Goal: Task Accomplishment & Management: Manage account settings

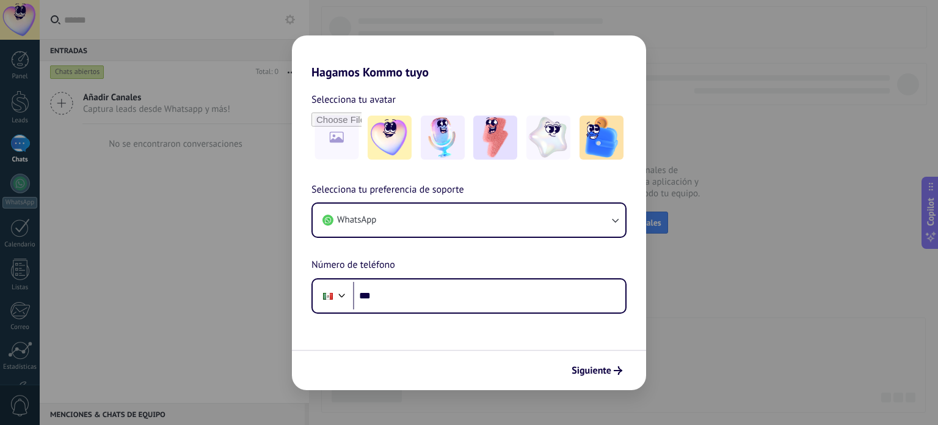
click at [274, 27] on div "Hagamos Kommo tuyo Selecciona tu avatar Selecciona tu preferencia de soporte Wh…" at bounding box center [469, 212] width 938 height 425
click at [618, 375] on button "Siguiente" at bounding box center [597, 370] width 62 height 21
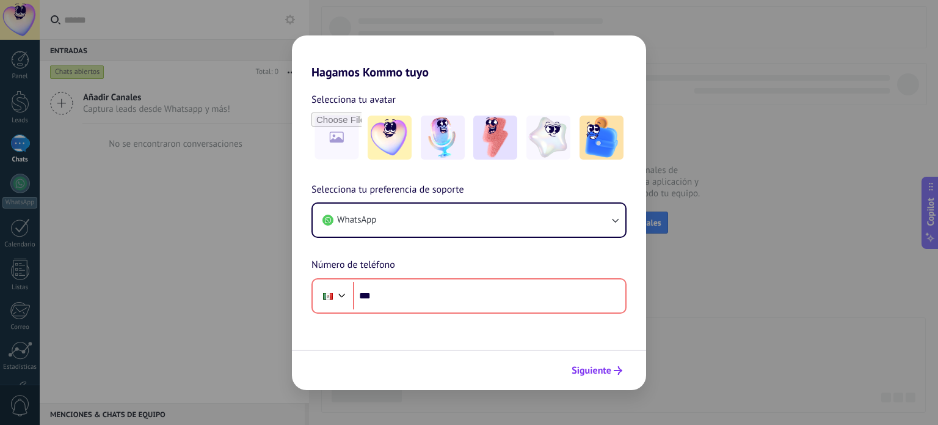
click at [590, 379] on button "Siguiente" at bounding box center [597, 370] width 62 height 21
click at [208, 307] on div "Hagamos Kommo tuyo Selecciona tu avatar Selecciona tu preferencia de soporte Wh…" at bounding box center [469, 212] width 938 height 425
click at [210, 280] on div "Hagamos Kommo tuyo Selecciona tu avatar Selecciona tu preferencia de soporte Wh…" at bounding box center [469, 212] width 938 height 425
drag, startPoint x: 210, startPoint y: 278, endPoint x: 238, endPoint y: 153, distance: 128.3
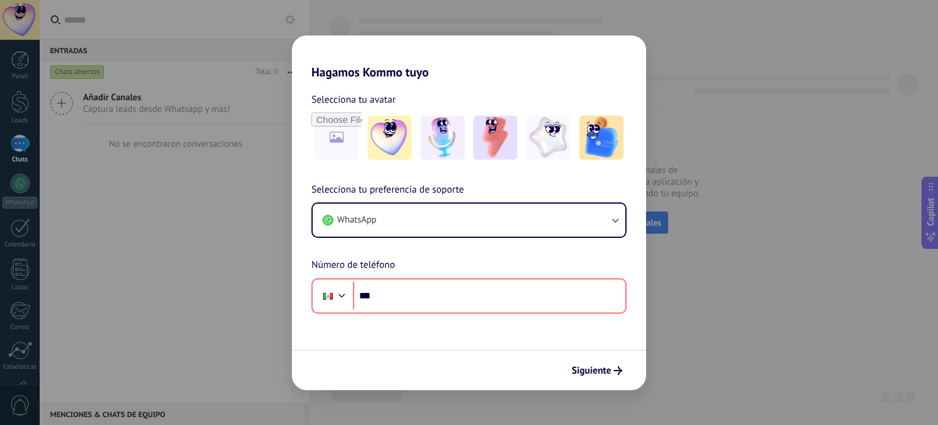
click at [210, 274] on div "Hagamos Kommo tuyo Selecciona tu avatar Selecciona tu preferencia de soporte Wh…" at bounding box center [469, 212] width 938 height 425
drag, startPoint x: 404, startPoint y: 54, endPoint x: 372, endPoint y: 109, distance: 63.8
click at [398, 73] on h2 "Hagamos Kommo tuyo" at bounding box center [469, 57] width 354 height 44
click at [342, 139] on input "file" at bounding box center [337, 138] width 48 height 48
drag, startPoint x: 393, startPoint y: 131, endPoint x: 387, endPoint y: 200, distance: 68.7
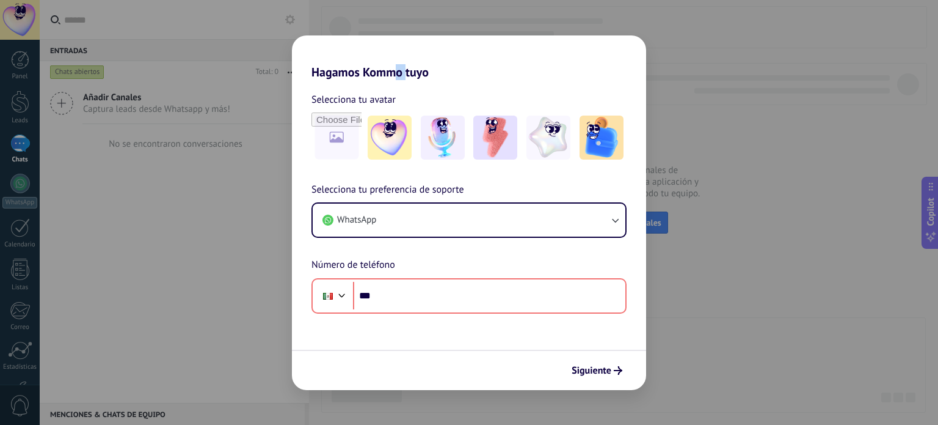
click at [392, 132] on img at bounding box center [390, 137] width 44 height 44
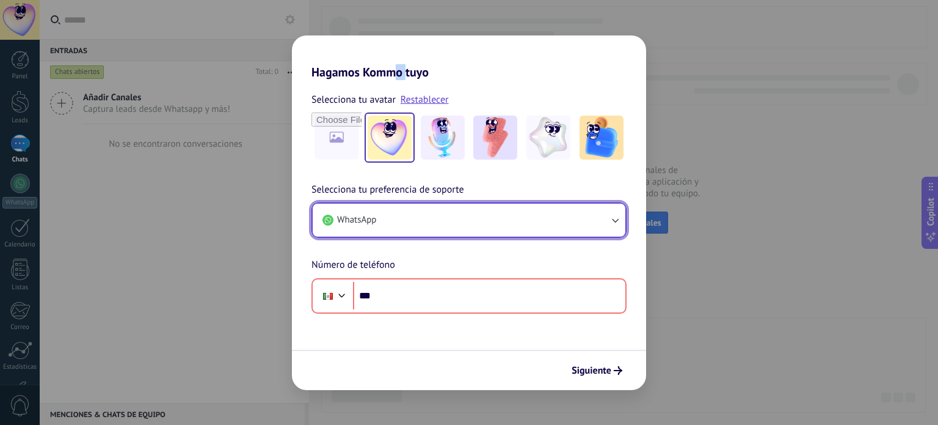
click at [577, 219] on button "WhatsApp" at bounding box center [469, 219] width 313 height 33
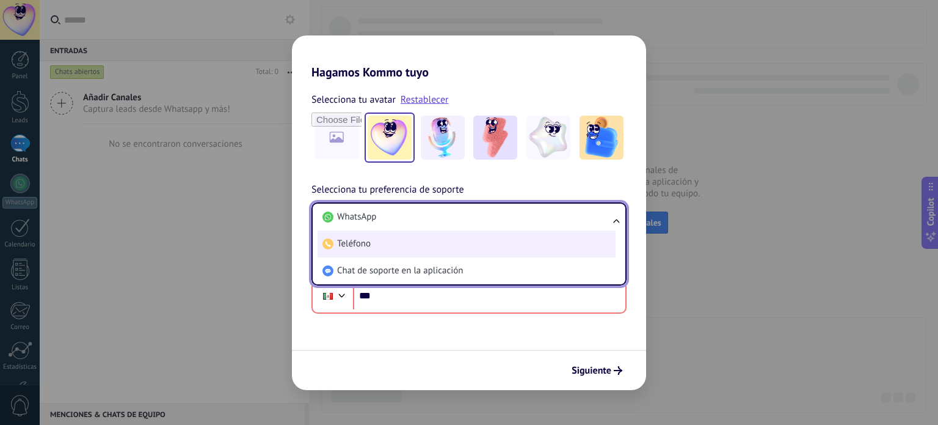
click at [400, 239] on li "Teléfono" at bounding box center [467, 243] width 298 height 27
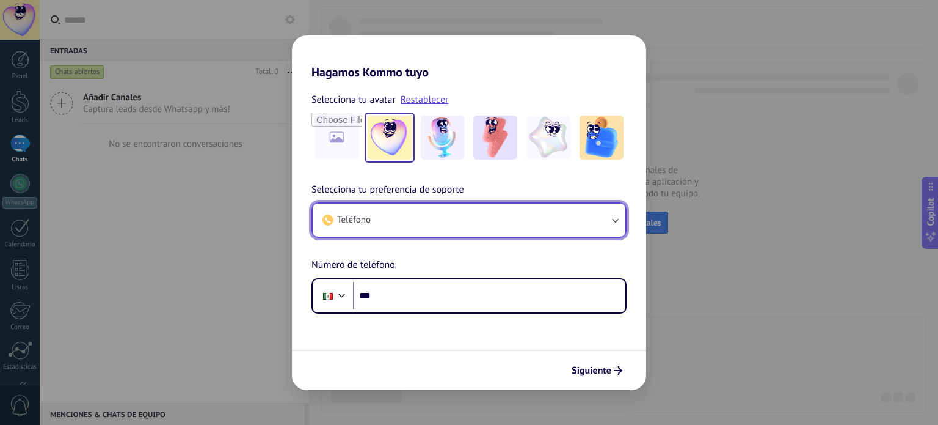
click at [483, 221] on button "Teléfono" at bounding box center [469, 219] width 313 height 33
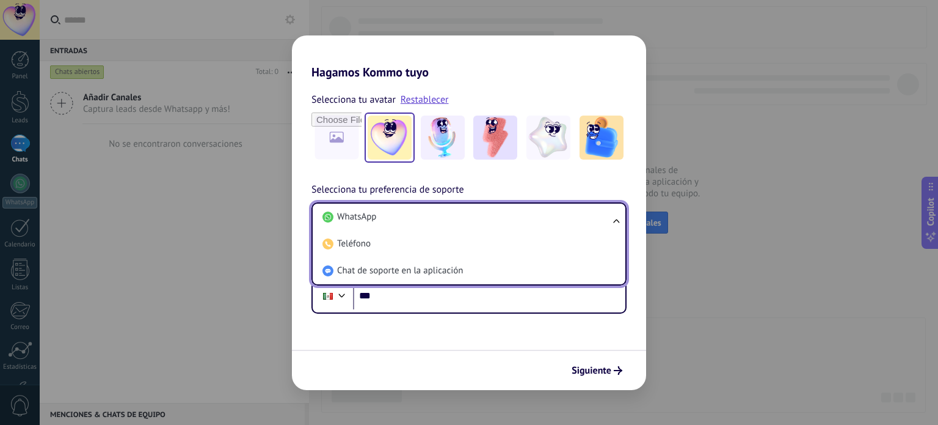
click at [415, 271] on span "Chat de soporte en la aplicación" at bounding box center [400, 270] width 126 height 12
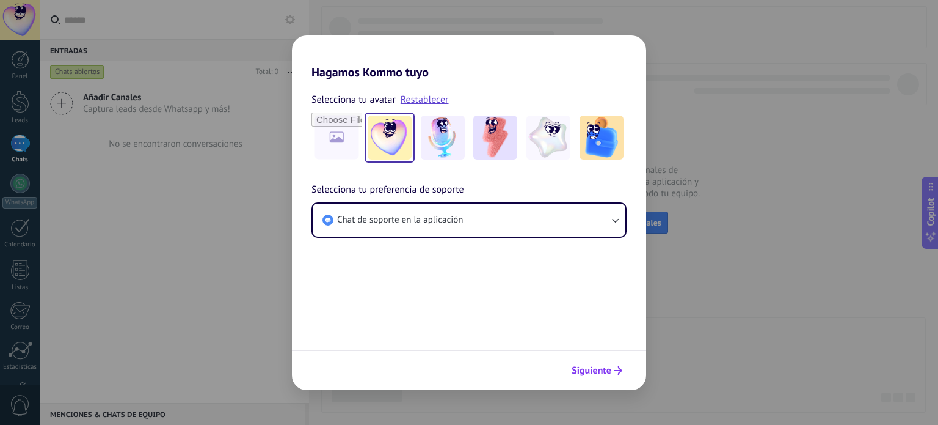
click at [599, 368] on span "Siguiente" at bounding box center [592, 370] width 40 height 9
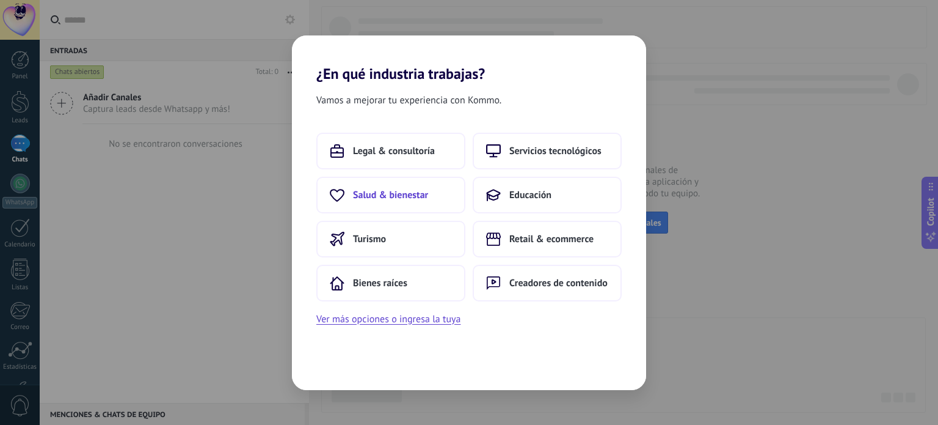
click at [384, 194] on span "Salud & bienestar" at bounding box center [390, 195] width 75 height 12
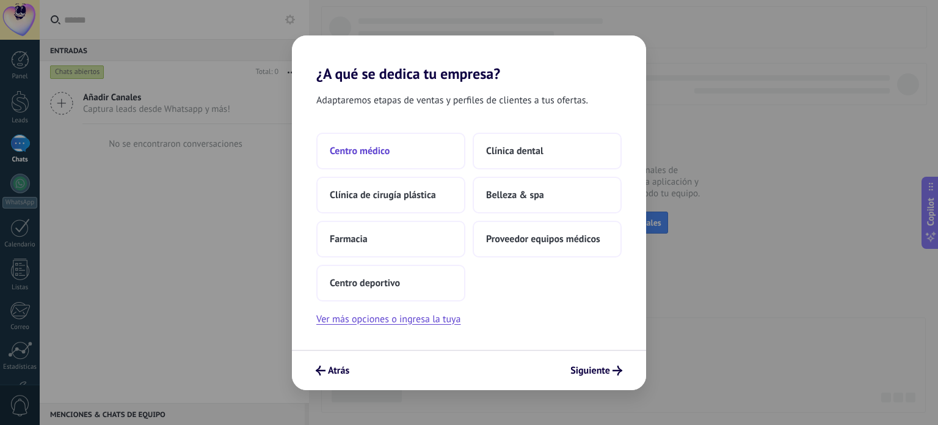
click at [370, 160] on button "Centro médico" at bounding box center [390, 151] width 149 height 37
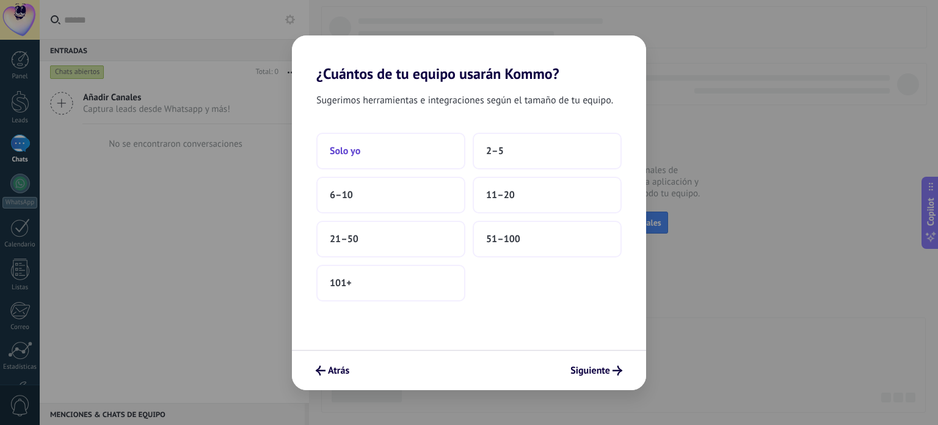
click at [410, 153] on button "Solo yo" at bounding box center [390, 151] width 149 height 37
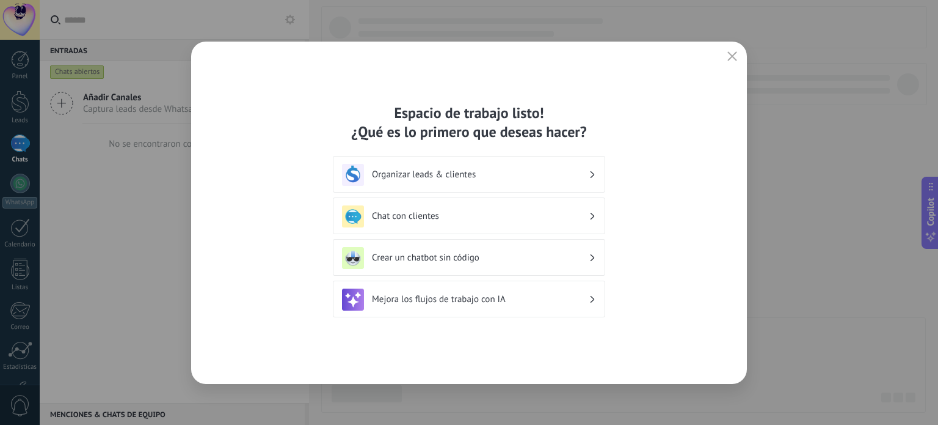
click at [720, 53] on div "Espacio de trabajo listo! ¿Qué es lo primero que deseas hacer? Organizar leads …" at bounding box center [469, 213] width 556 height 342
click at [739, 50] on button "button" at bounding box center [732, 56] width 16 height 17
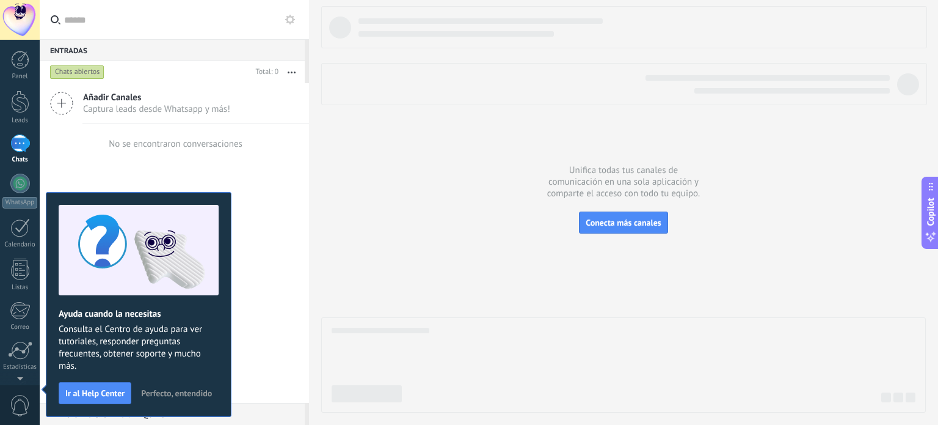
click at [413, 196] on div at bounding box center [623, 209] width 605 height 406
click at [151, 389] on span "Perfecto, entendido" at bounding box center [176, 393] width 71 height 9
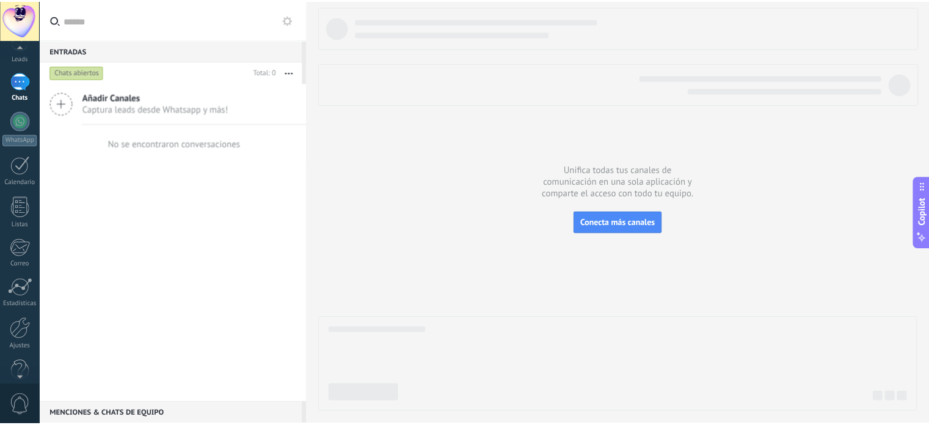
scroll to position [83, 0]
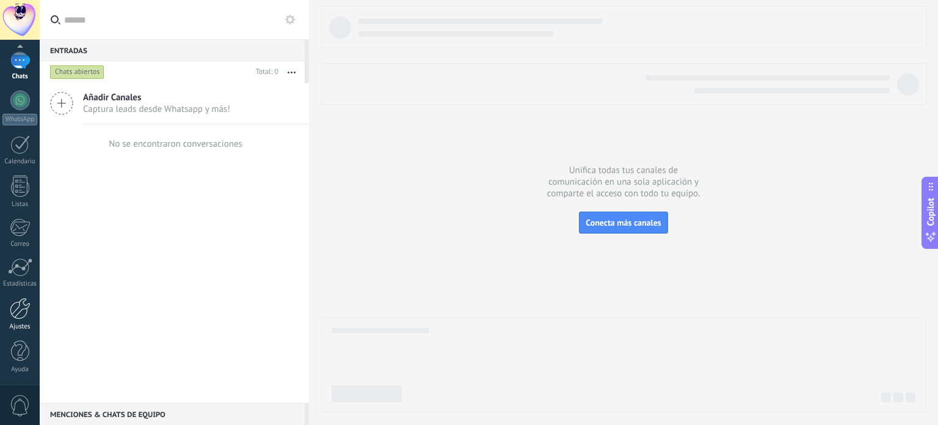
click at [18, 307] on div at bounding box center [20, 307] width 21 height 21
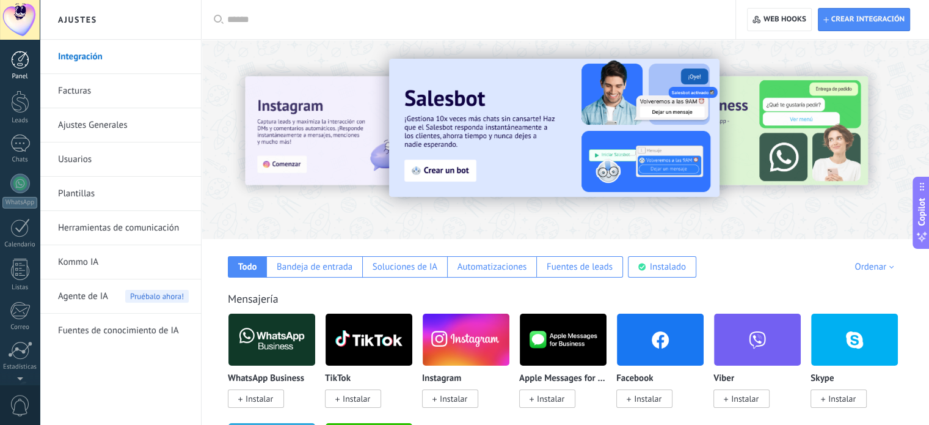
click at [21, 60] on div at bounding box center [20, 60] width 18 height 18
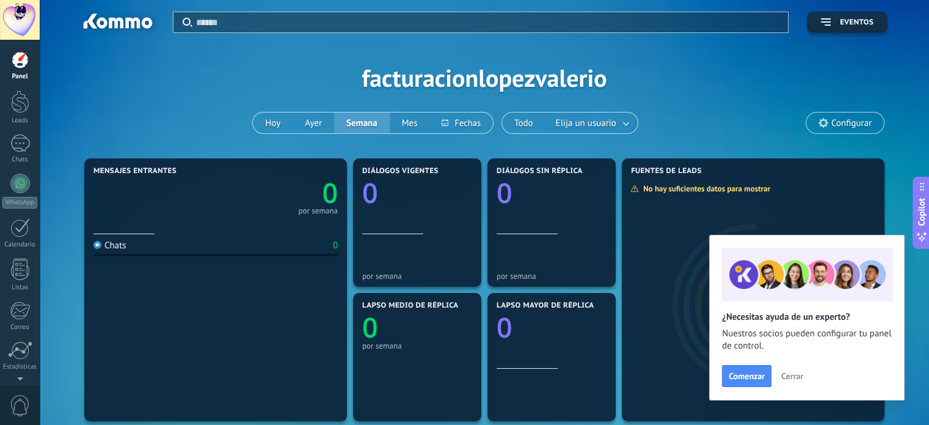
click at [855, 118] on span "Configurar" at bounding box center [851, 123] width 40 height 10
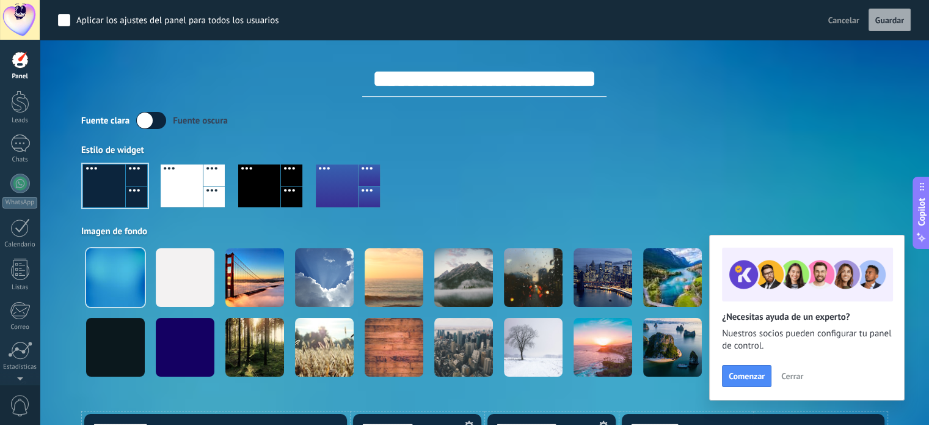
click at [456, 73] on input "**********" at bounding box center [484, 78] width 244 height 37
drag, startPoint x: 613, startPoint y: 85, endPoint x: 365, endPoint y: 93, distance: 248.1
click at [362, 85] on input "**********" at bounding box center [484, 78] width 244 height 37
click at [478, 67] on input "**********" at bounding box center [484, 78] width 244 height 37
click at [362, 75] on input "**********" at bounding box center [484, 78] width 244 height 37
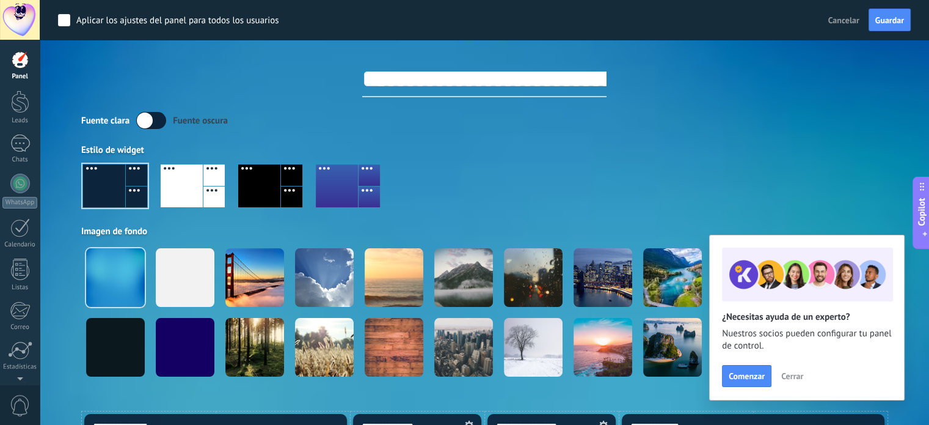
drag, startPoint x: 475, startPoint y: 93, endPoint x: 531, endPoint y: 95, distance: 56.2
click at [475, 95] on input "**********" at bounding box center [484, 78] width 244 height 37
type input "**********"
click at [329, 66] on div "**********" at bounding box center [484, 68] width 806 height 57
click at [798, 377] on span "Cerrar" at bounding box center [792, 375] width 22 height 9
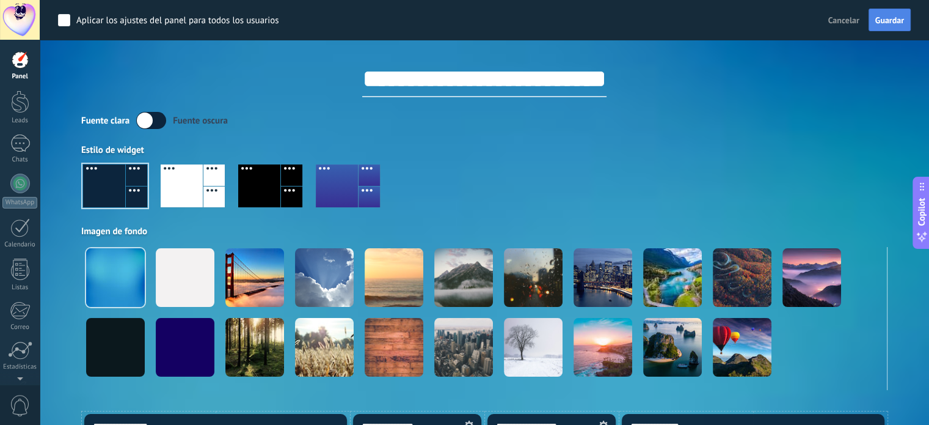
click at [888, 13] on button "Guardar" at bounding box center [890, 20] width 42 height 23
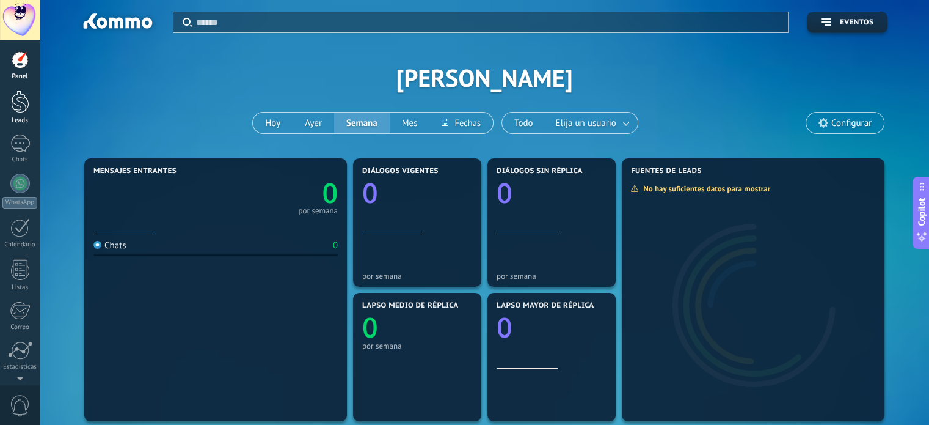
click at [23, 121] on div "Leads" at bounding box center [19, 121] width 35 height 8
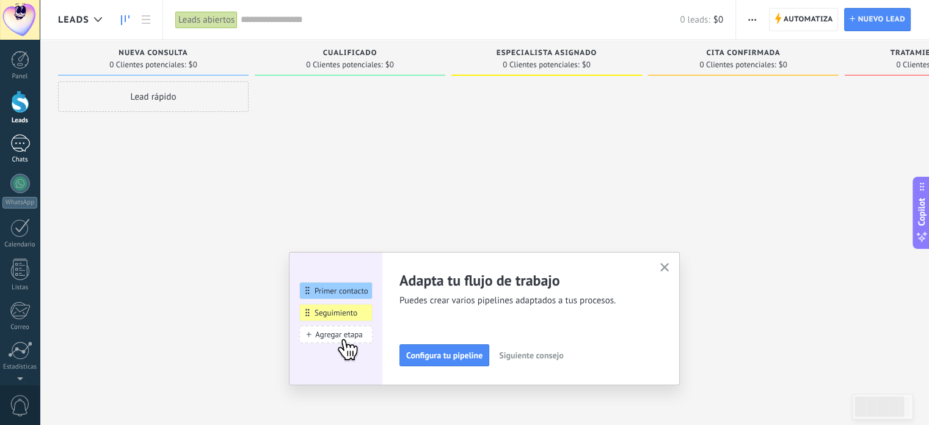
click at [9, 139] on link "Chats" at bounding box center [20, 148] width 40 height 29
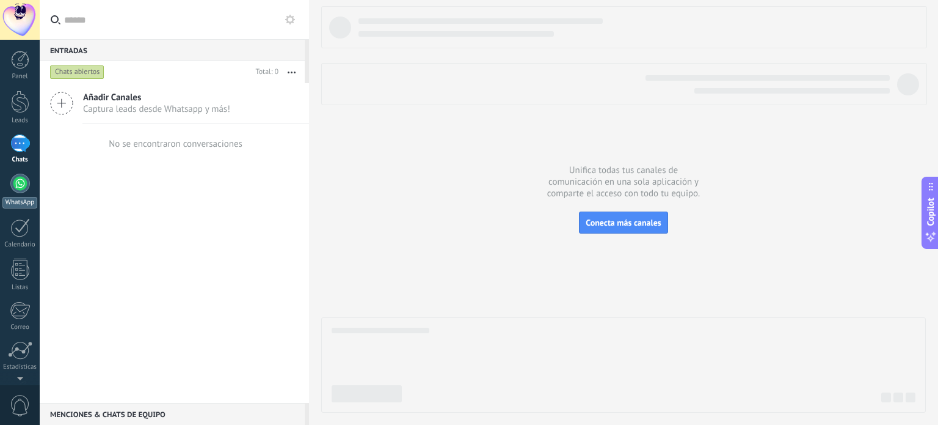
click at [17, 175] on div at bounding box center [20, 183] width 20 height 20
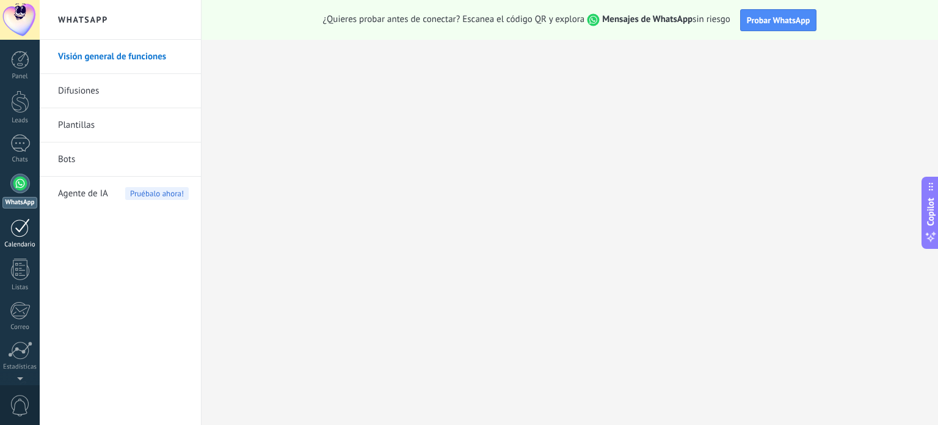
click at [24, 236] on div at bounding box center [20, 227] width 20 height 19
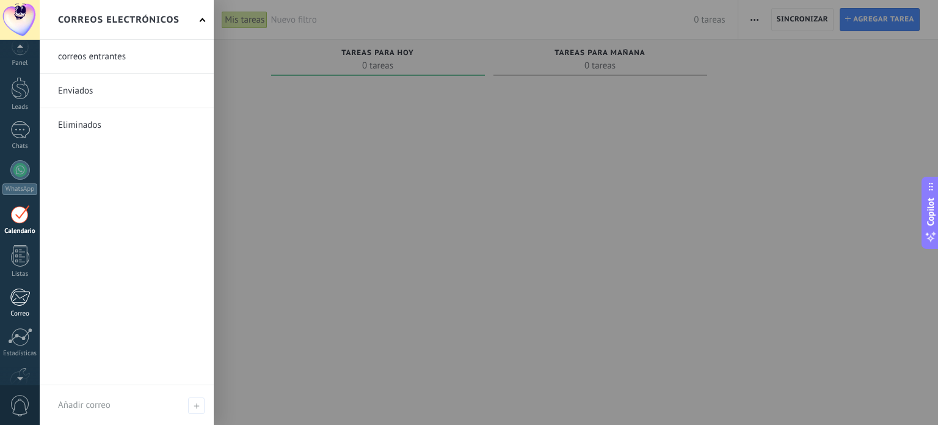
click at [24, 310] on div "Correo" at bounding box center [19, 314] width 35 height 8
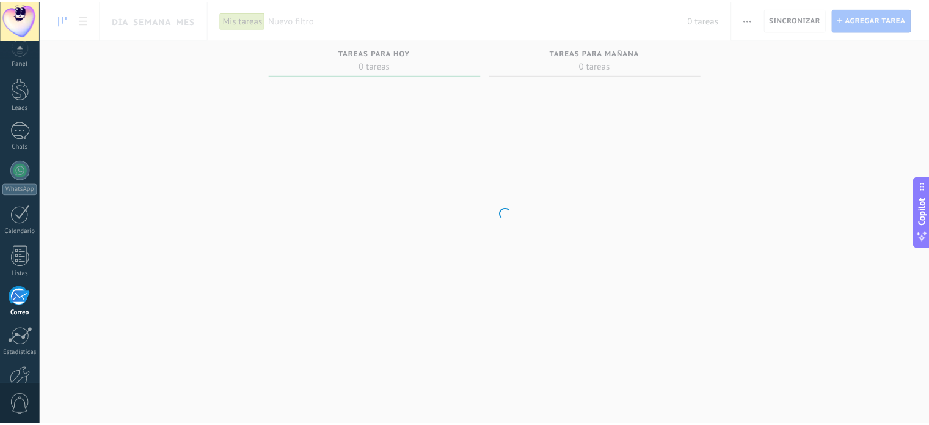
scroll to position [83, 0]
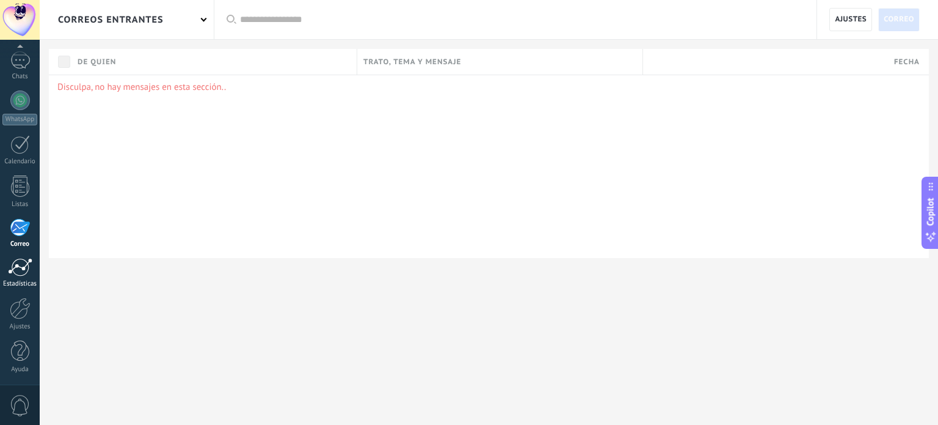
click at [15, 268] on div at bounding box center [20, 267] width 24 height 18
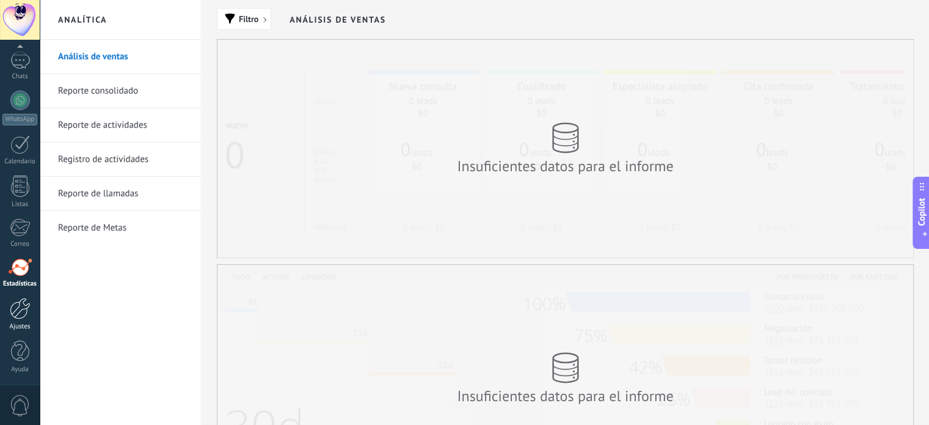
click at [21, 311] on div at bounding box center [20, 307] width 21 height 21
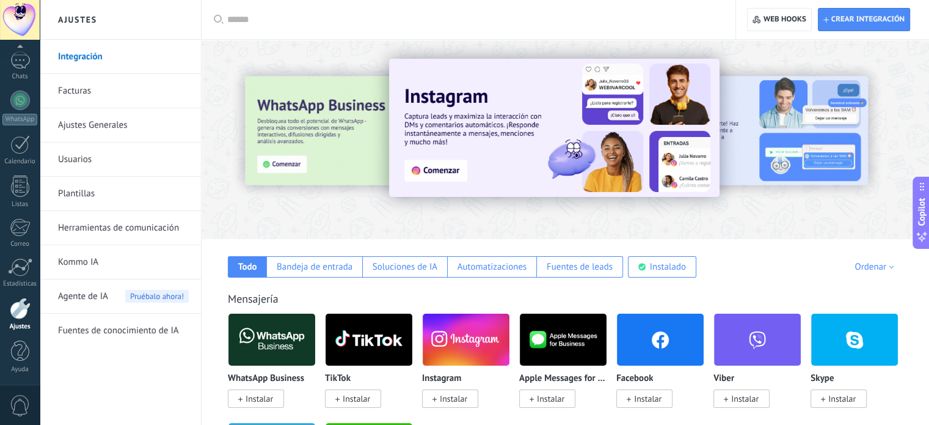
click at [76, 88] on link "Facturas" at bounding box center [123, 91] width 131 height 34
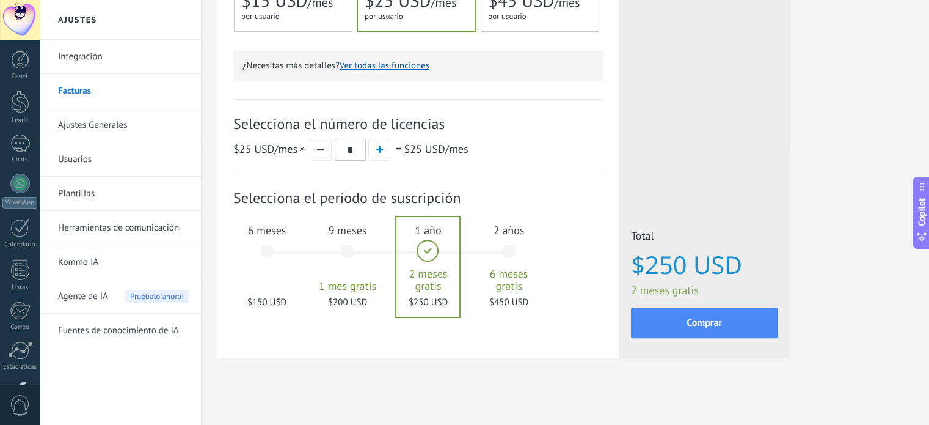
scroll to position [359, 0]
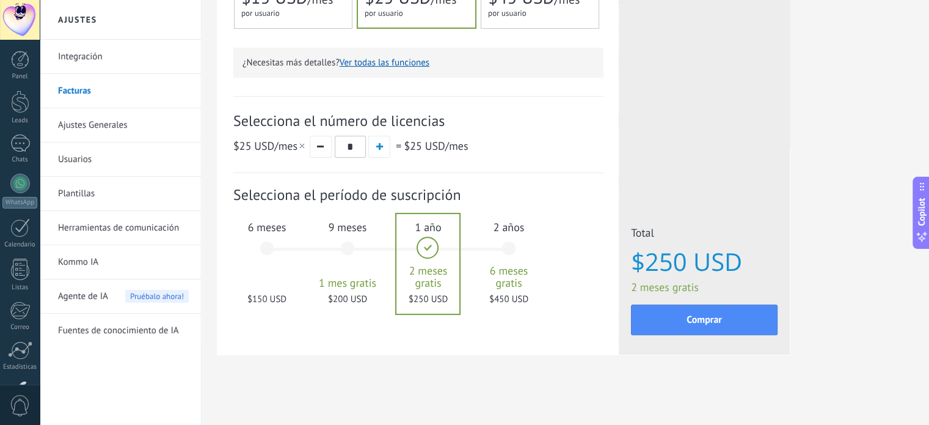
drag, startPoint x: 380, startPoint y: 374, endPoint x: 367, endPoint y: 360, distance: 19.9
click at [379, 374] on div "Detalles del plan Tu prueba gratuita con licencias ilimitadas y 10 GB de almace…" at bounding box center [565, 33] width 697 height 703
click at [283, 241] on div "6 meses $150 USD" at bounding box center [267, 254] width 66 height 86
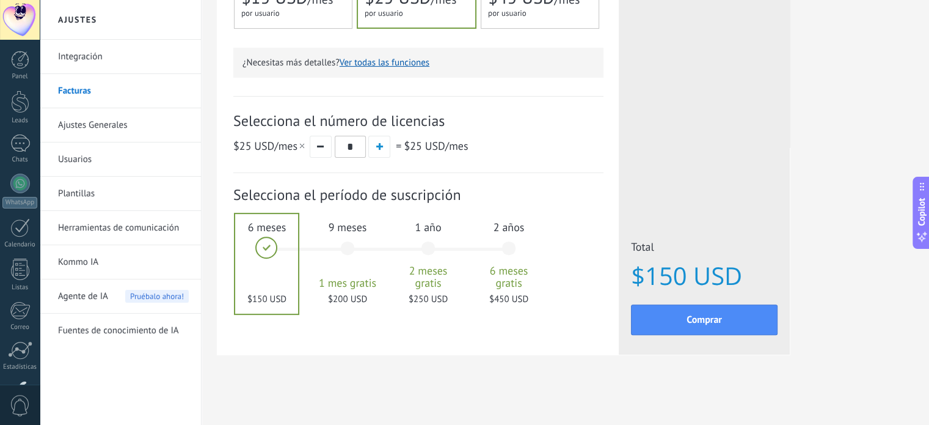
click at [340, 236] on div "9 meses 1 mes gratis $200 USD" at bounding box center [348, 254] width 66 height 86
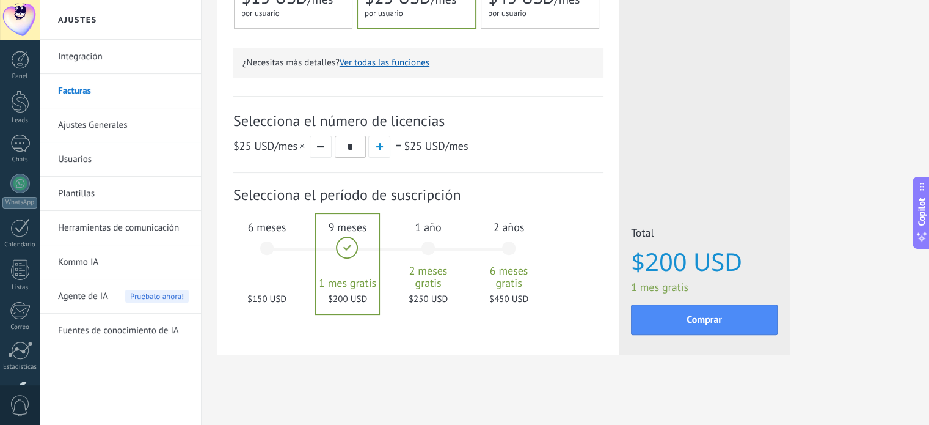
click at [423, 235] on div "1 año 2 meses gratis $250 USD" at bounding box center [428, 254] width 66 height 86
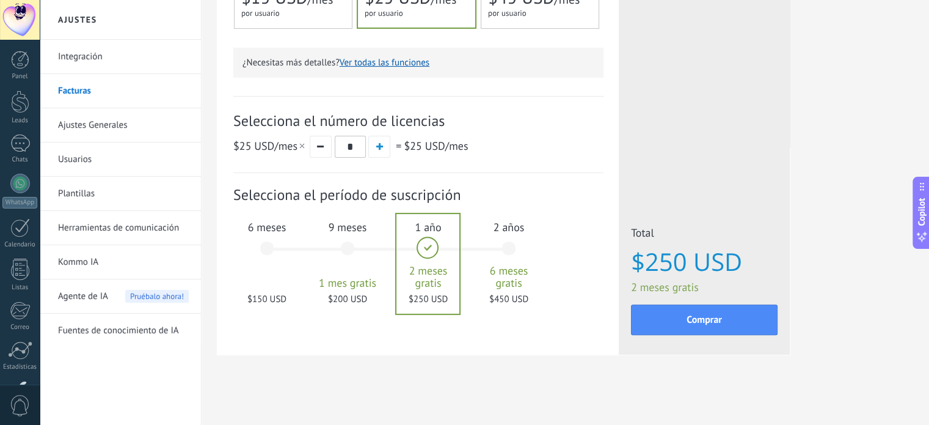
click at [376, 359] on div "Detalles del plan Tu prueba gratuita con licencias ilimitadas y 10 GB de almace…" at bounding box center [565, 33] width 697 height 703
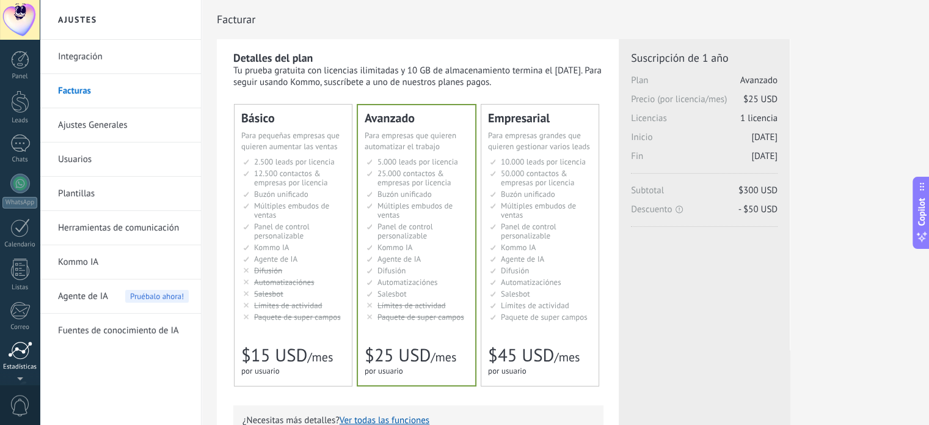
scroll to position [83, 0]
drag, startPoint x: 89, startPoint y: 131, endPoint x: 98, endPoint y: 142, distance: 13.9
click at [89, 131] on link "Ajustes Generales" at bounding box center [123, 125] width 131 height 34
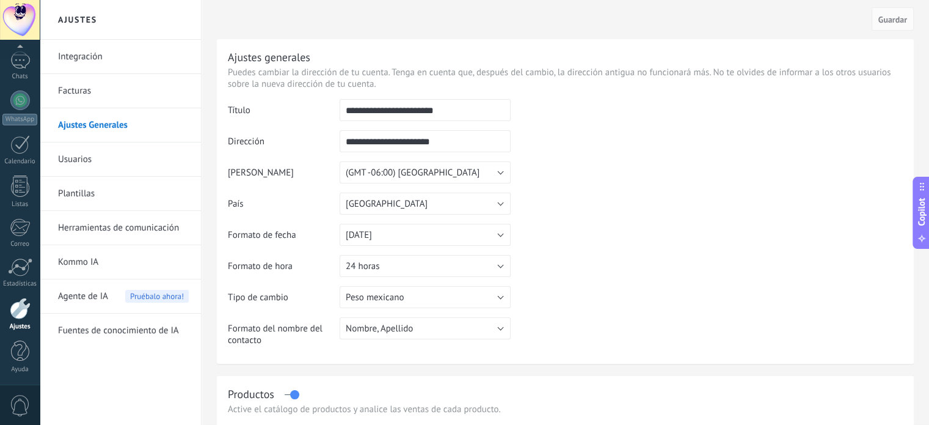
click at [438, 141] on input "**********" at bounding box center [425, 141] width 171 height 22
drag, startPoint x: 471, startPoint y: 148, endPoint x: 332, endPoint y: 148, distance: 139.3
click at [332, 148] on tr "**********" at bounding box center [565, 145] width 675 height 31
click at [780, 162] on td at bounding box center [707, 161] width 392 height 125
click at [457, 337] on button "Nombre, Apellido" at bounding box center [425, 328] width 171 height 22
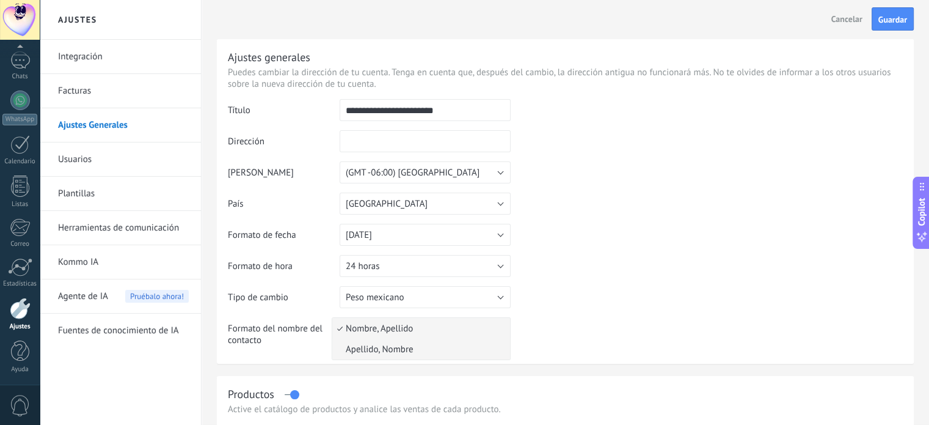
click at [413, 351] on span "Apellido, Nombre" at bounding box center [419, 349] width 174 height 12
click at [555, 306] on table "**********" at bounding box center [565, 227] width 675 height 256
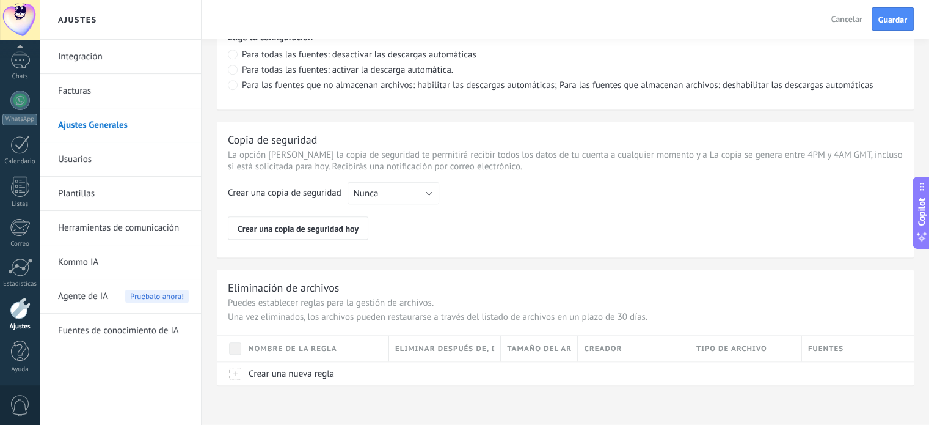
scroll to position [923, 0]
drag, startPoint x: 889, startPoint y: 20, endPoint x: 883, endPoint y: 26, distance: 9.1
click at [889, 20] on span "Guardar" at bounding box center [892, 19] width 29 height 9
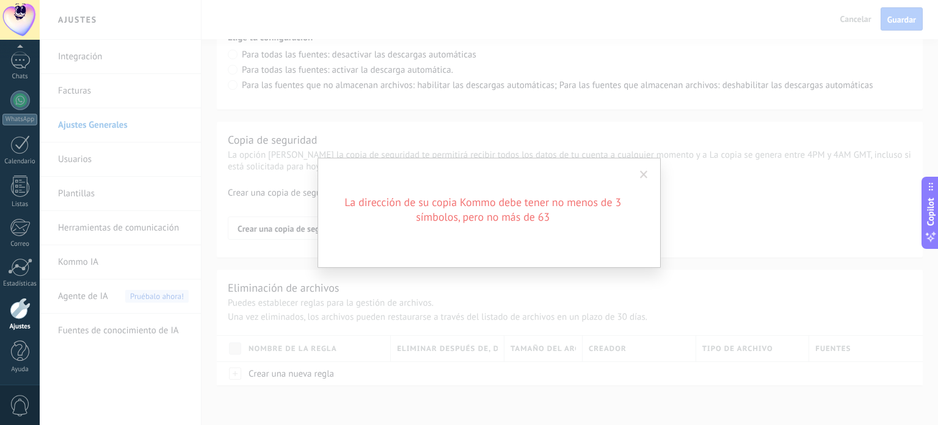
click at [648, 176] on span at bounding box center [644, 174] width 8 height 9
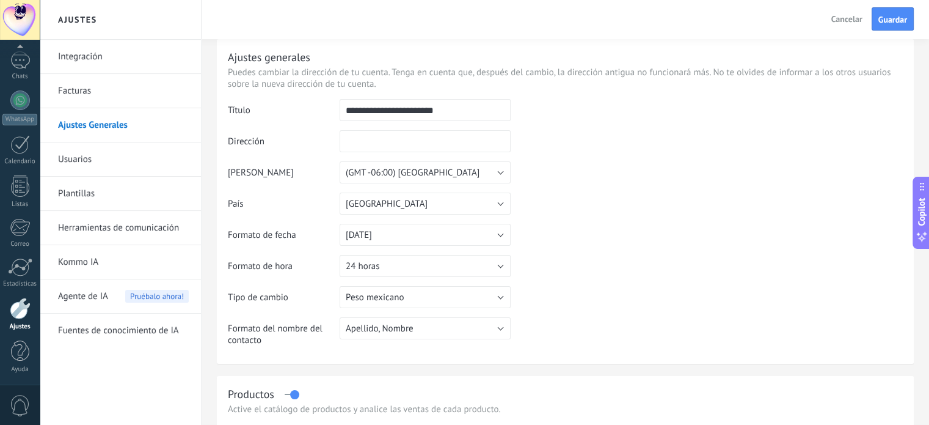
scroll to position [0, 0]
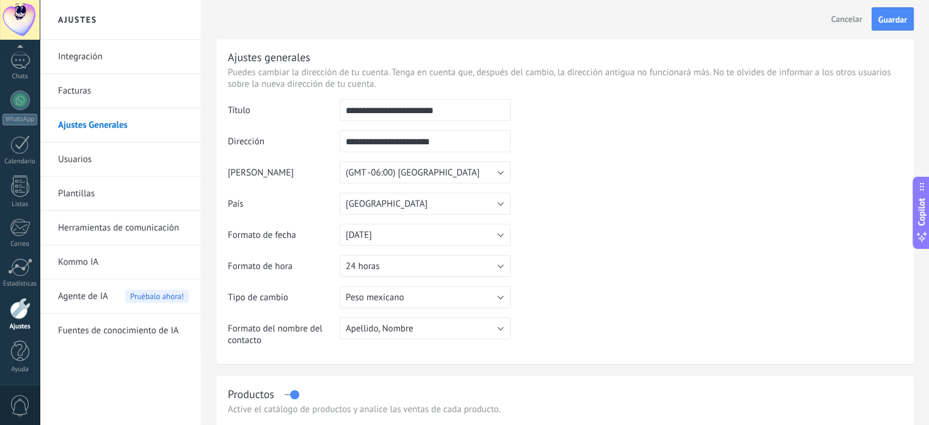
type input "**********"
drag, startPoint x: 623, startPoint y: 206, endPoint x: 607, endPoint y: 196, distance: 19.2
click at [624, 205] on td at bounding box center [707, 161] width 392 height 125
click at [147, 173] on link "Usuarios" at bounding box center [123, 159] width 131 height 34
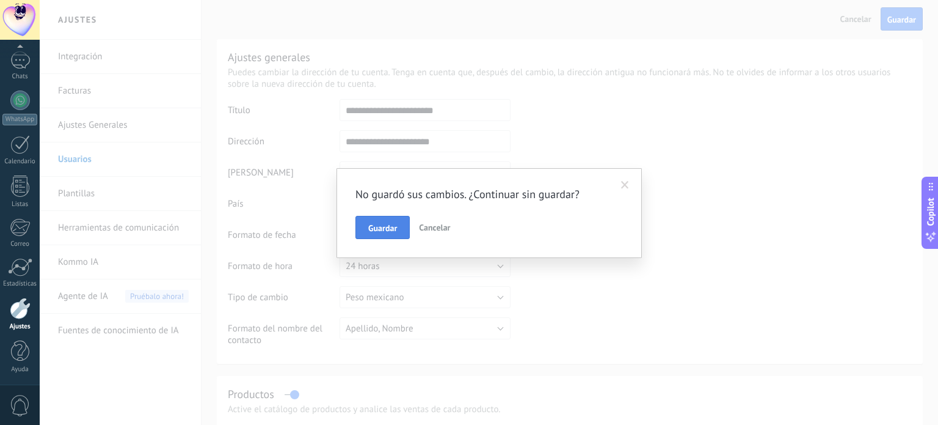
click at [384, 229] on span "Guardar" at bounding box center [382, 228] width 29 height 9
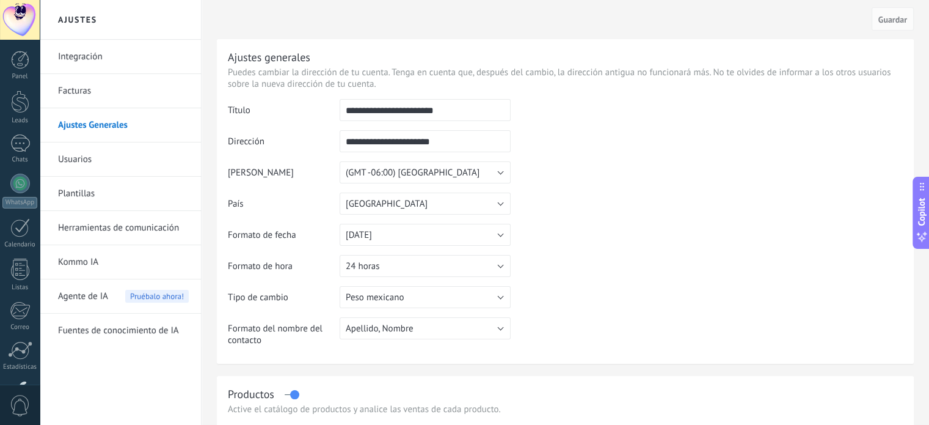
click at [86, 156] on link "Usuarios" at bounding box center [123, 159] width 131 height 34
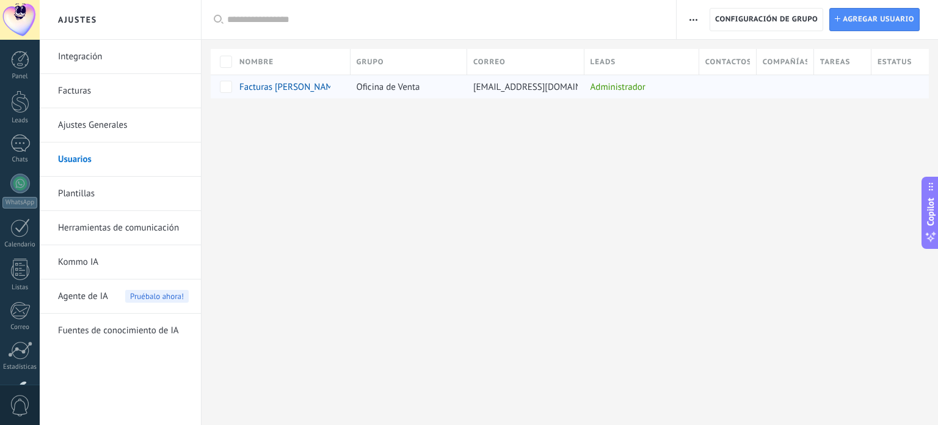
click at [283, 87] on span "Facturas [PERSON_NAME]" at bounding box center [289, 87] width 101 height 12
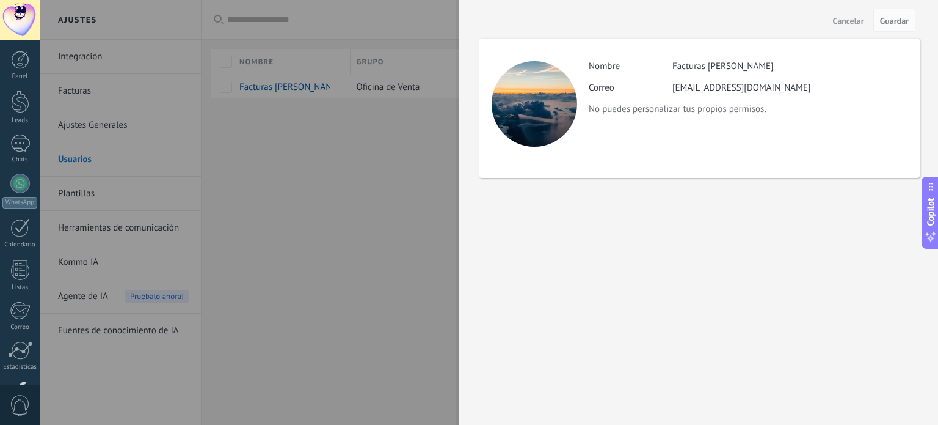
click at [428, 161] on div at bounding box center [469, 212] width 938 height 425
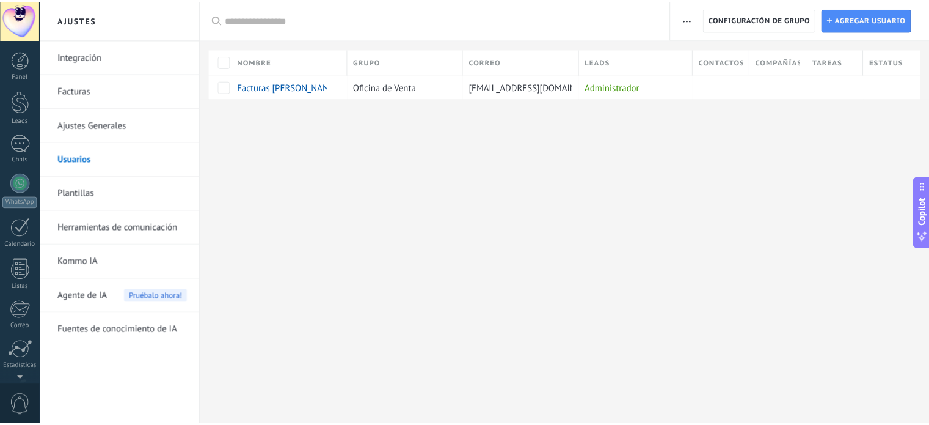
scroll to position [83, 0]
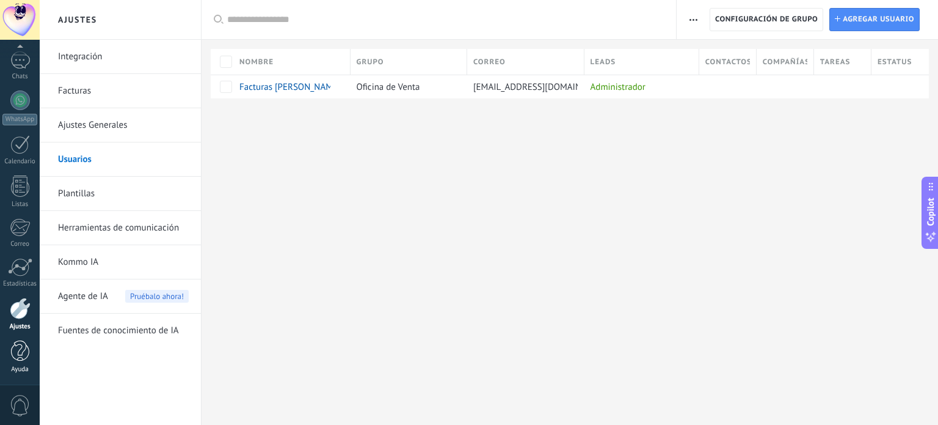
click at [27, 356] on div at bounding box center [20, 350] width 18 height 21
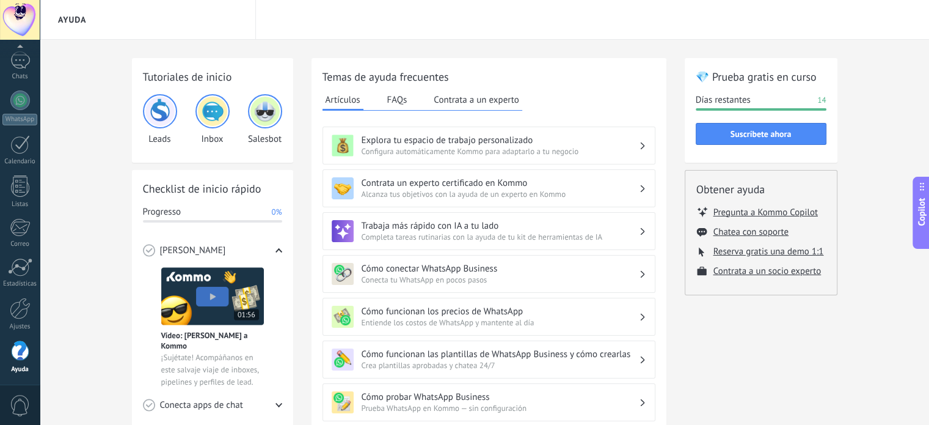
click at [404, 101] on button "FAQs" at bounding box center [397, 99] width 26 height 18
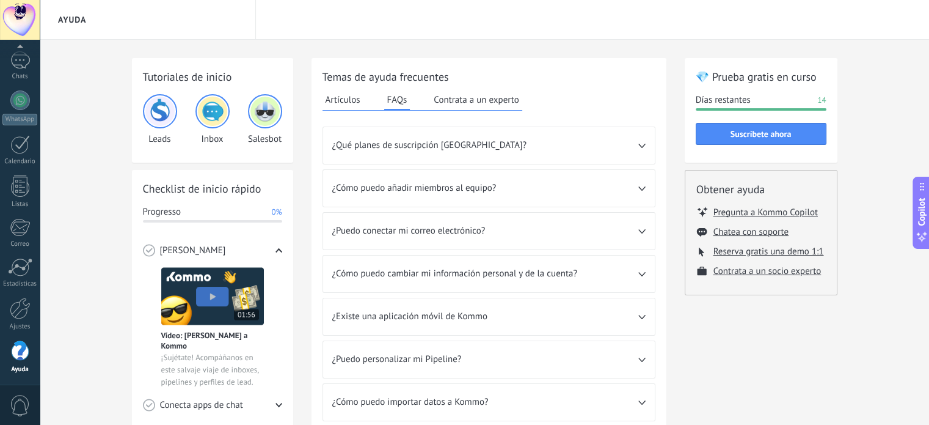
click at [344, 100] on button "Artículos" at bounding box center [343, 99] width 41 height 18
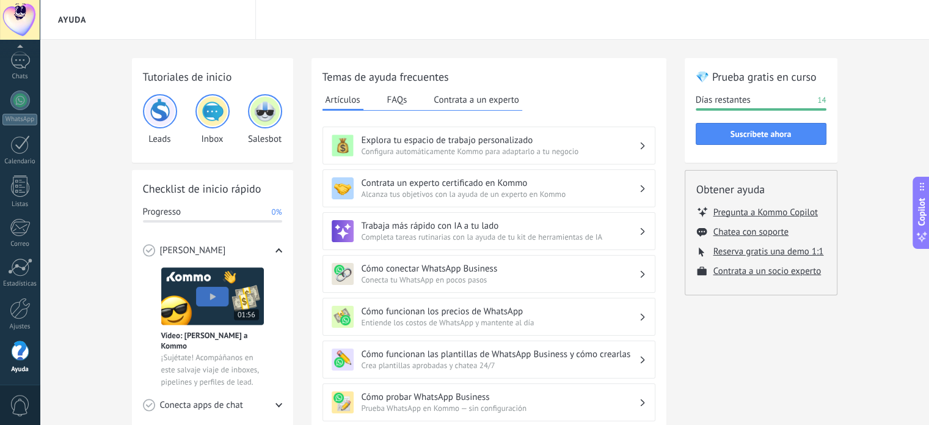
click at [393, 98] on button "FAQs" at bounding box center [397, 99] width 26 height 18
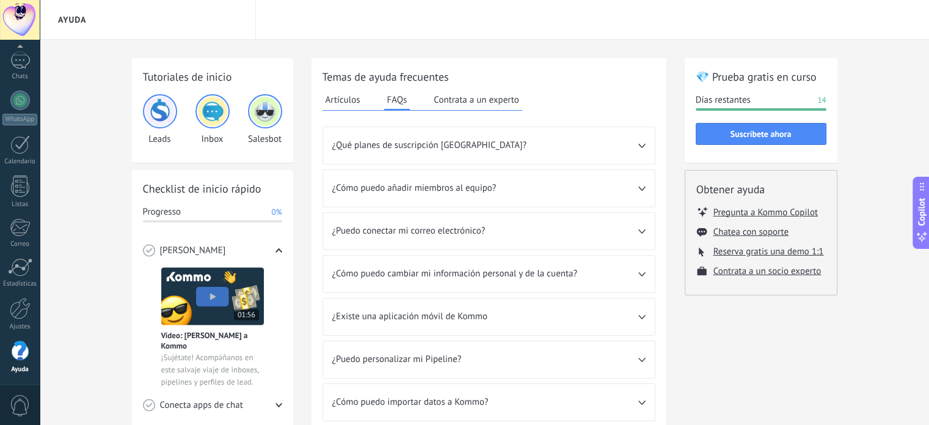
click at [627, 276] on span "¿Cómo puedo cambiar mi información personal y de la cuenta?" at bounding box center [485, 274] width 306 height 12
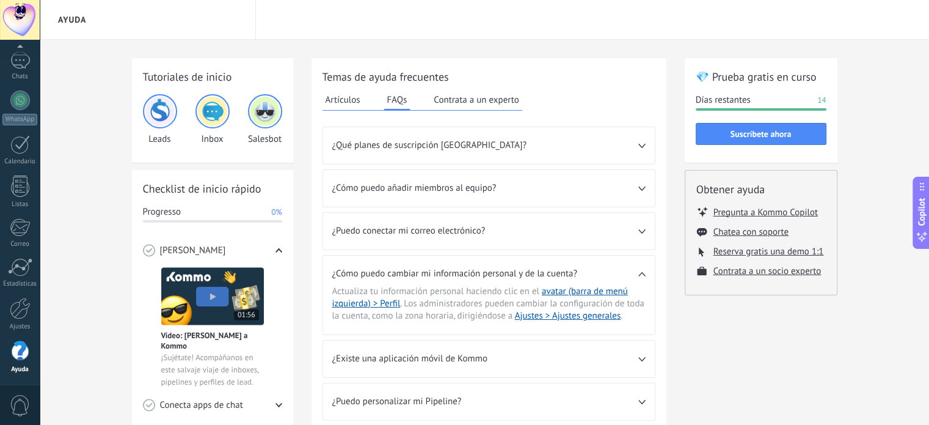
click at [615, 273] on span "¿Cómo puedo cambiar mi información personal y de la cuenta?" at bounding box center [485, 274] width 306 height 12
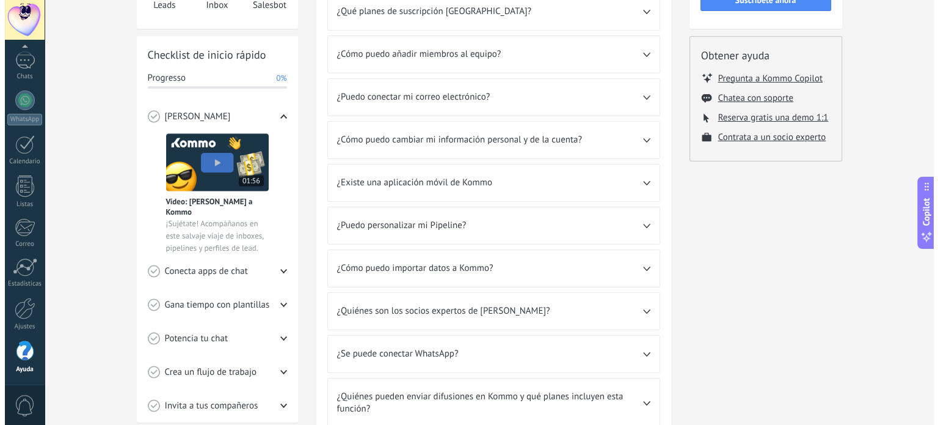
scroll to position [162, 0]
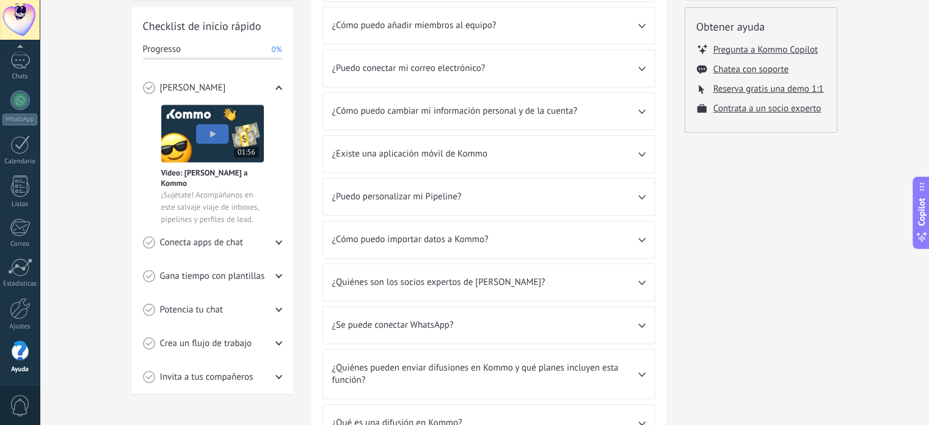
click at [15, 403] on span "0" at bounding box center [20, 405] width 21 height 21
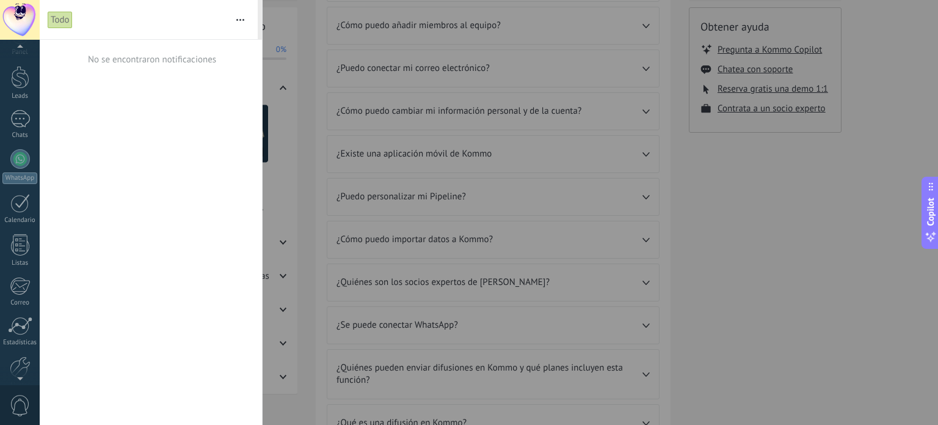
click at [31, 14] on div at bounding box center [20, 20] width 40 height 40
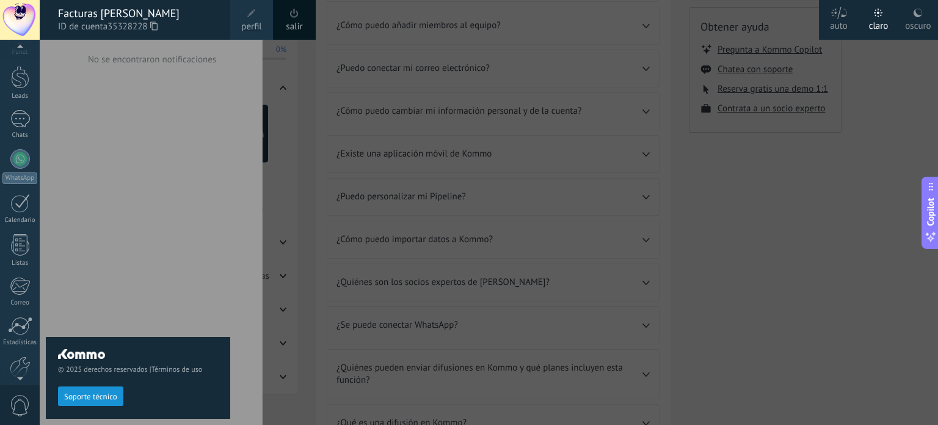
scroll to position [20, 0]
click at [282, 129] on div at bounding box center [509, 212] width 938 height 425
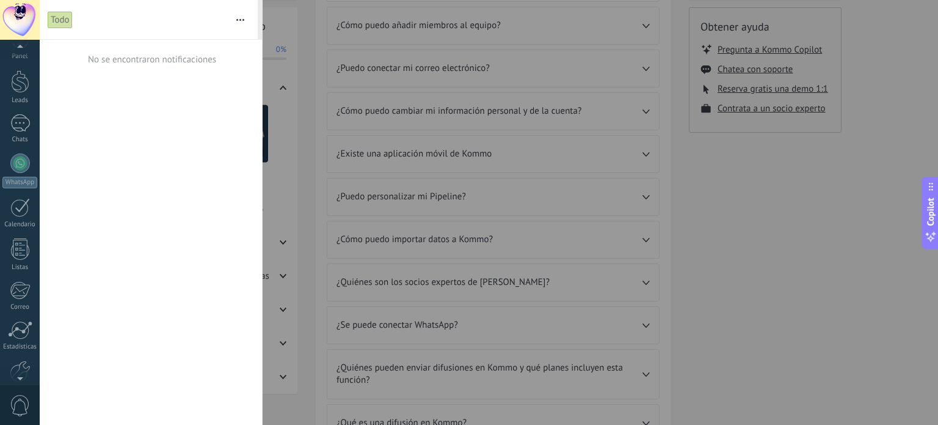
scroll to position [83, 0]
click at [241, 14] on button "button" at bounding box center [240, 19] width 26 height 39
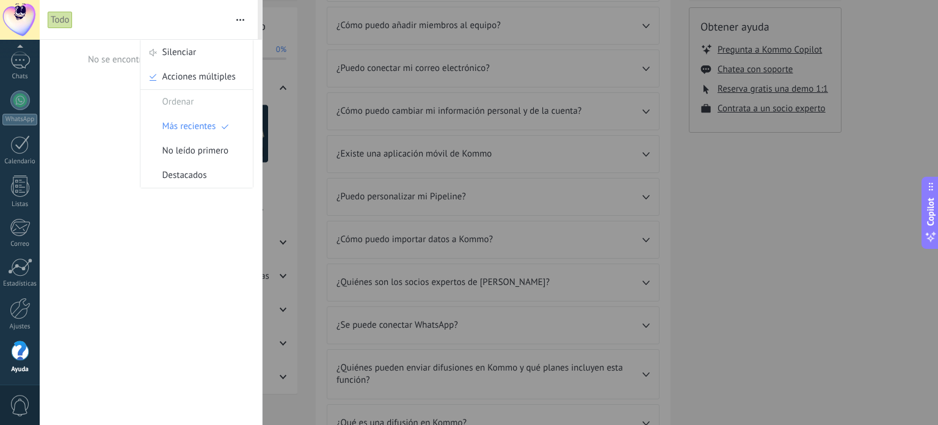
click at [35, 28] on div at bounding box center [20, 20] width 40 height 40
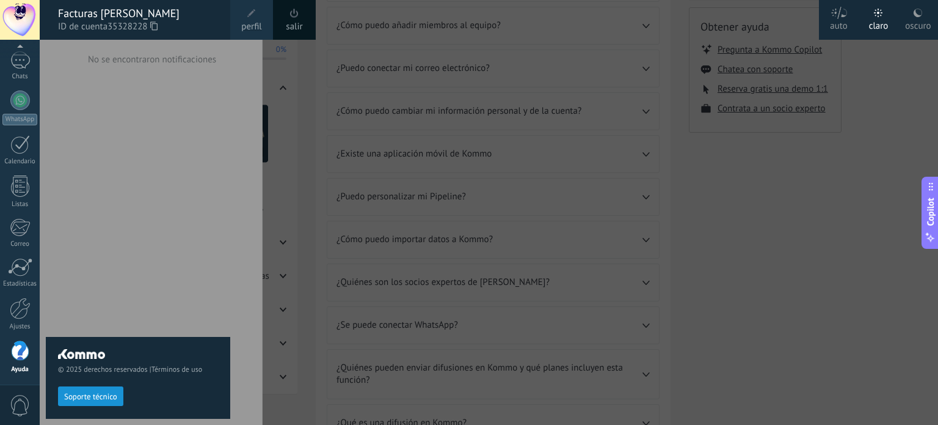
click at [293, 24] on link "salir" at bounding box center [294, 26] width 16 height 13
